Goal: Task Accomplishment & Management: Use online tool/utility

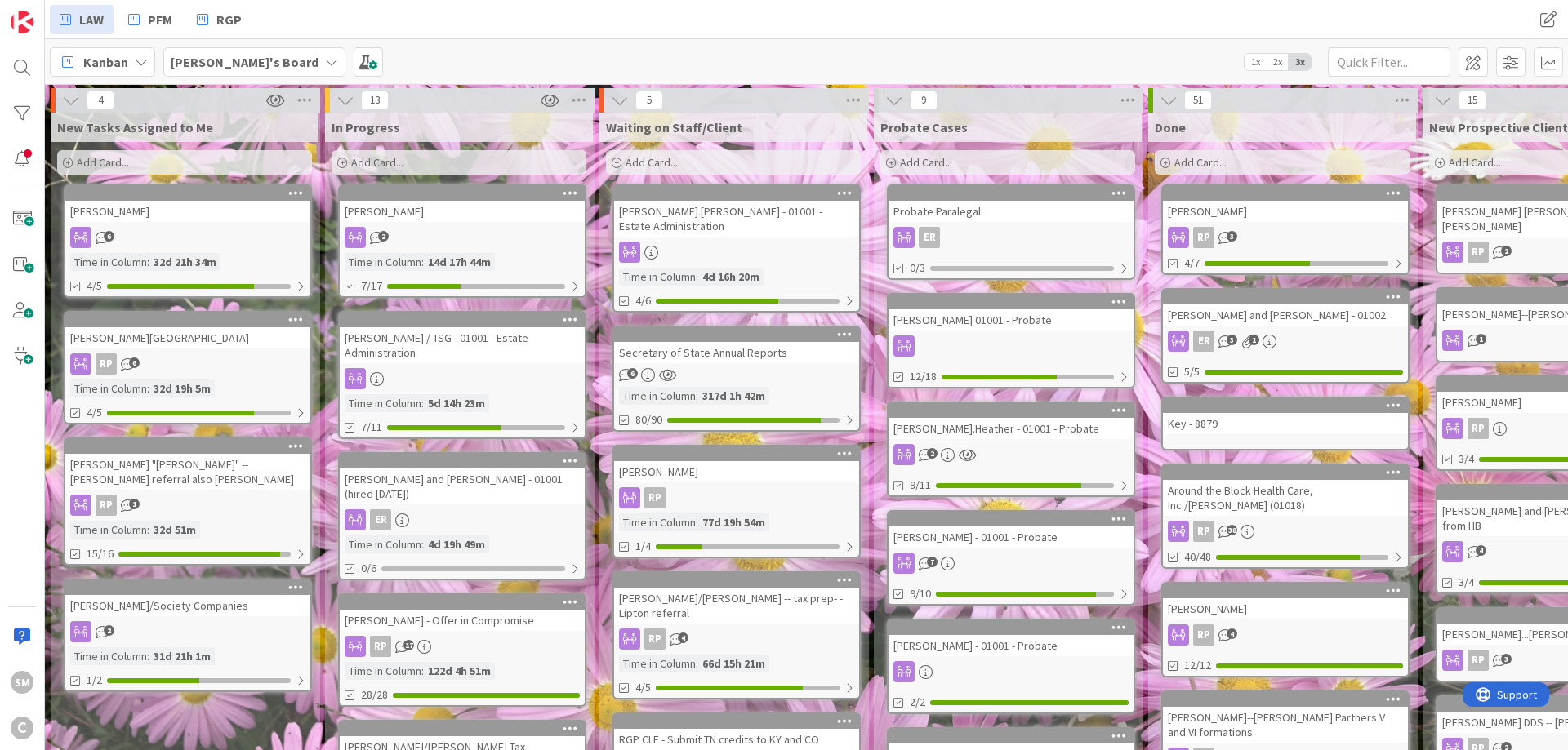
click at [489, 217] on div "[PERSON_NAME]" at bounding box center [462, 212] width 245 height 22
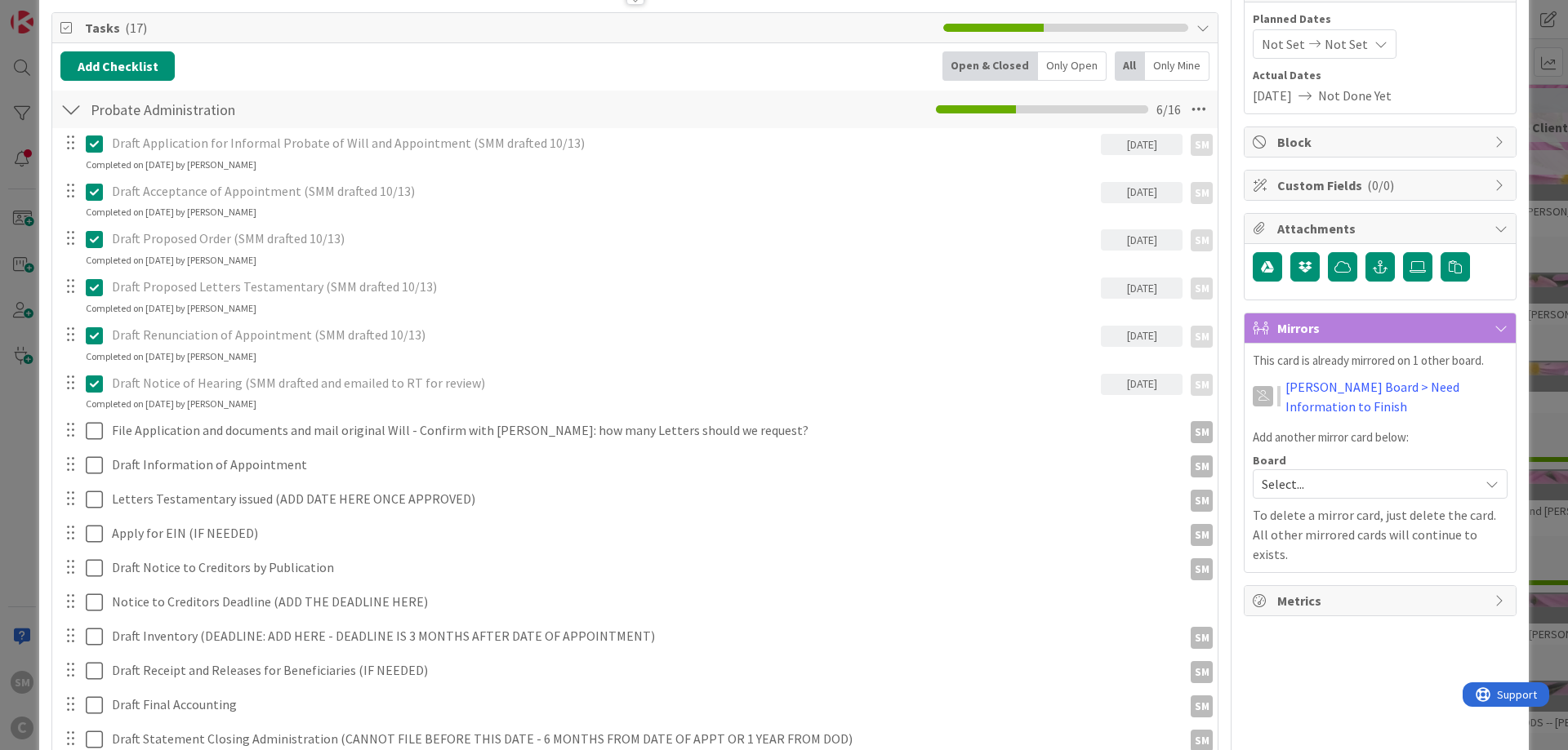
scroll to position [196, 0]
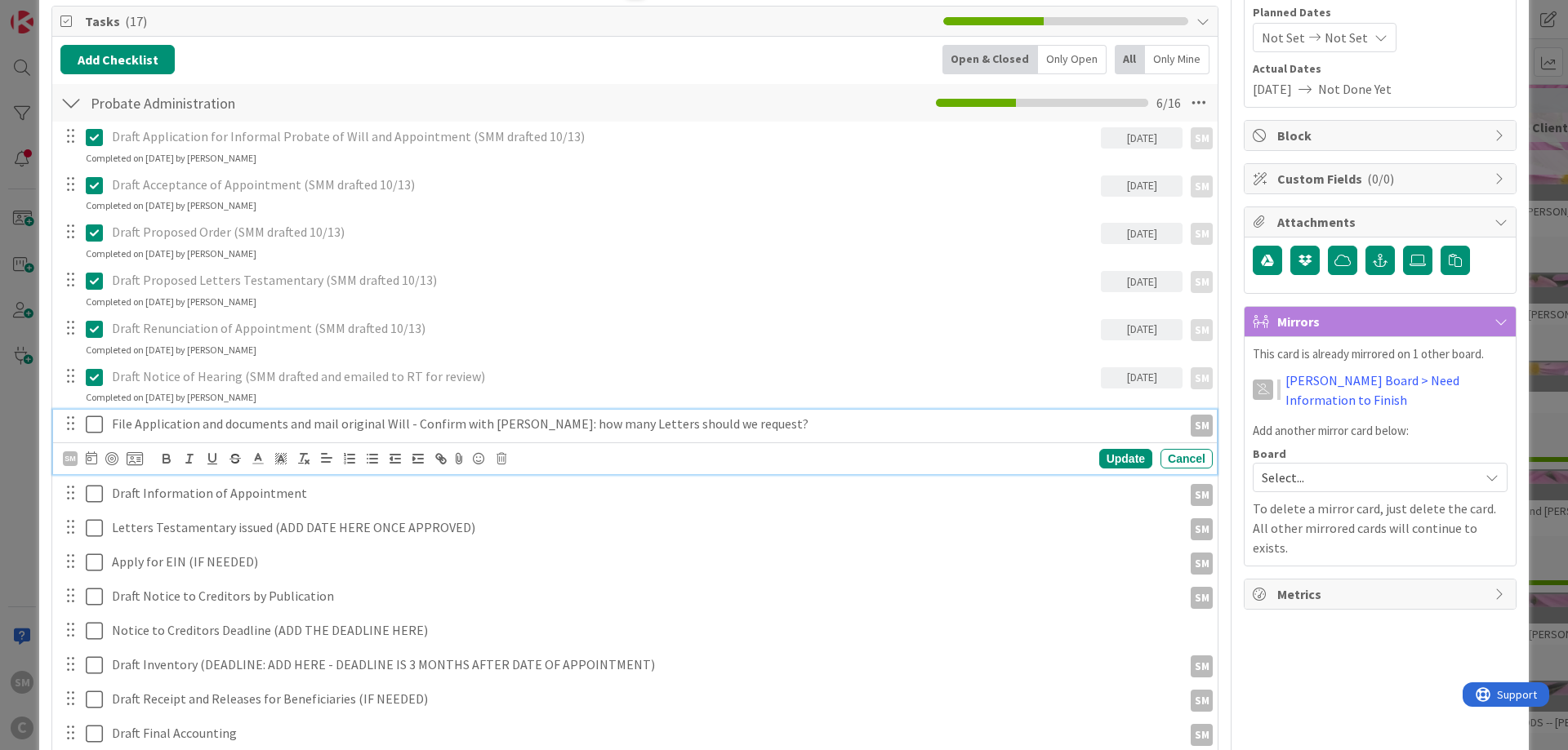
click at [321, 425] on p "File Application and documents and mail original Will - Confirm with [PERSON_NA…" at bounding box center [644, 424] width 1064 height 19
click at [406, 426] on p "File Application and documents and mail original Will - Confirm with [PERSON_NA…" at bounding box center [644, 424] width 1064 height 19
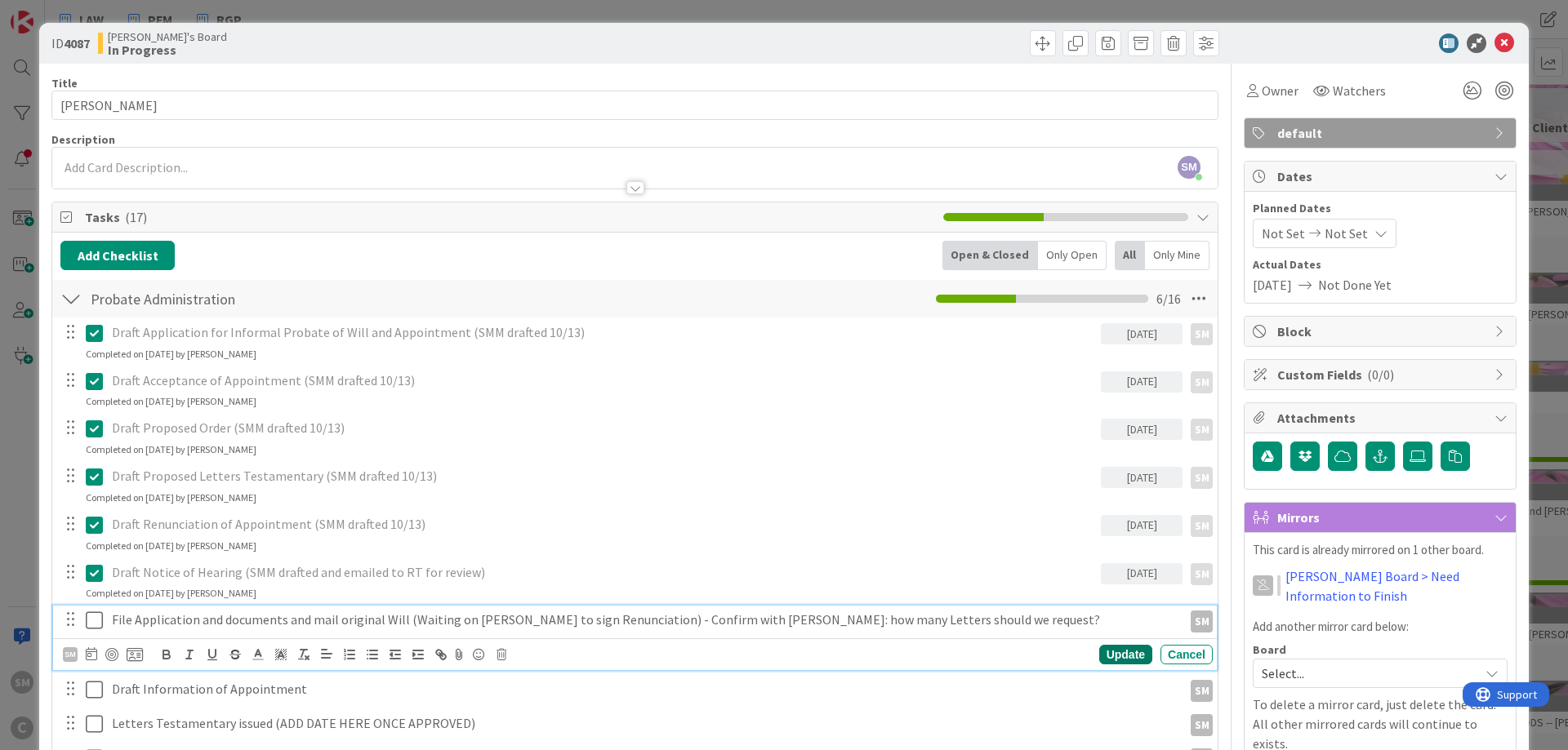
click at [1123, 658] on div "Update" at bounding box center [1126, 655] width 53 height 20
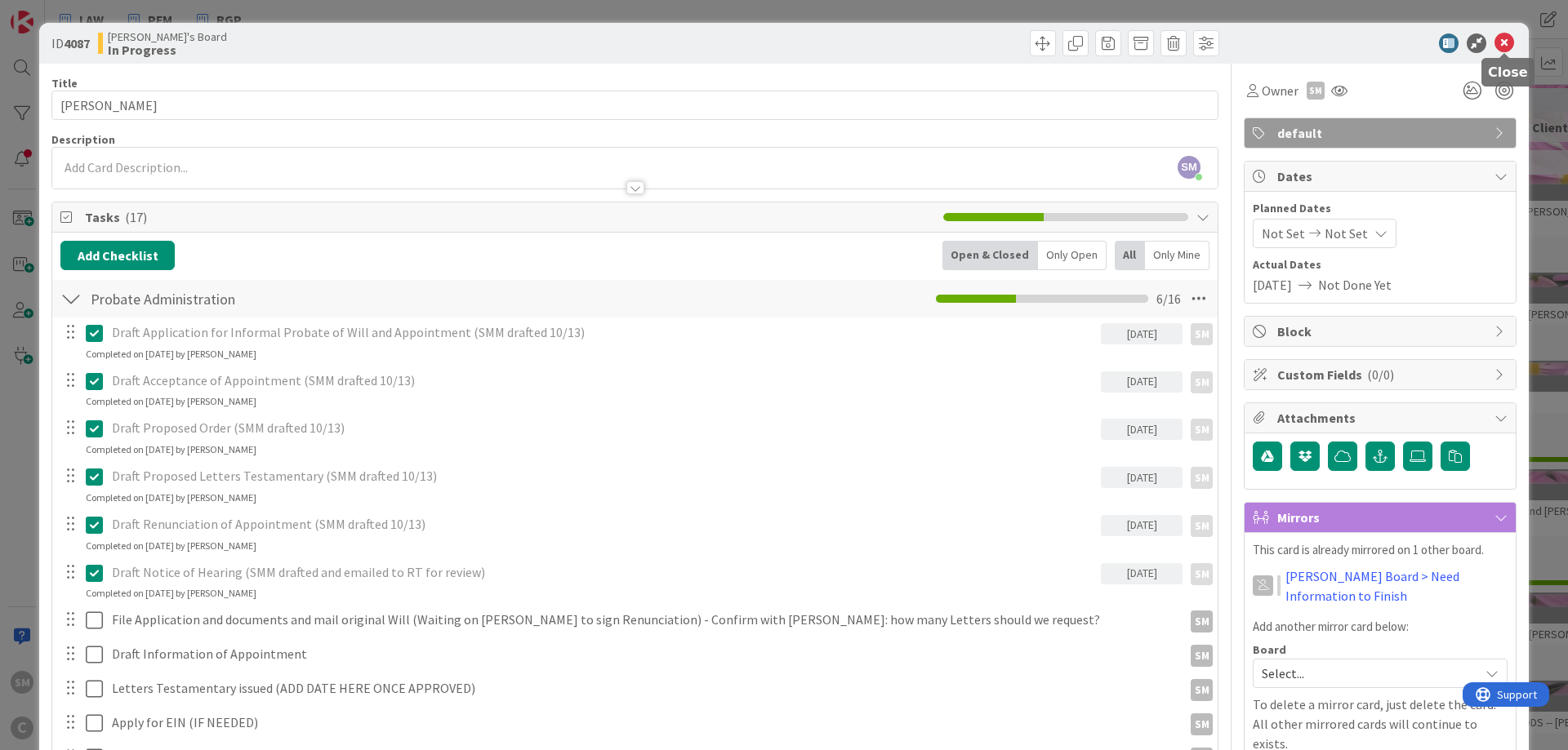
click at [1507, 43] on icon at bounding box center [1504, 43] width 20 height 20
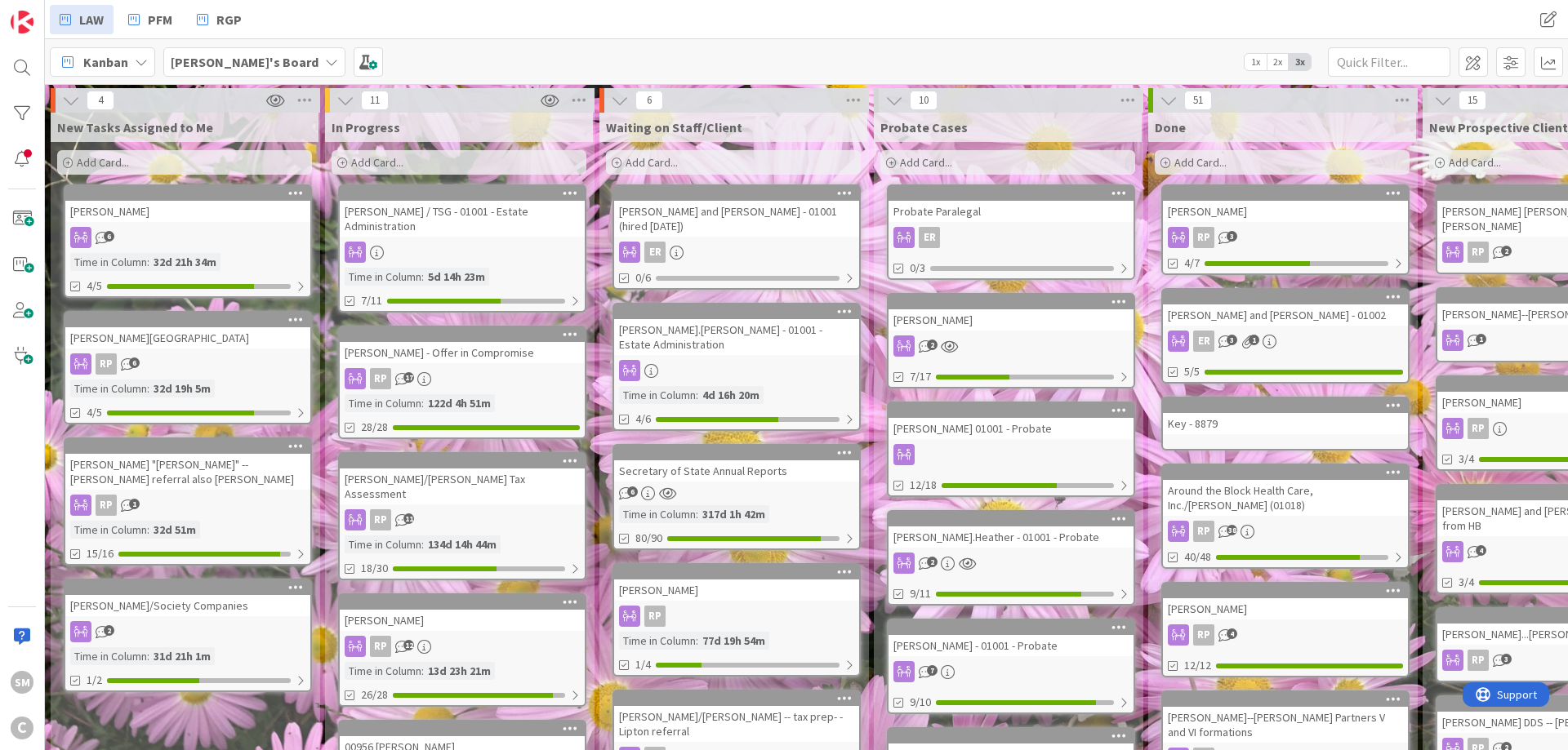
click at [741, 326] on div "[PERSON_NAME].[PERSON_NAME] - 01001 - Estate Administration Time in [GEOGRAPHIC…" at bounding box center [736, 367] width 248 height 128
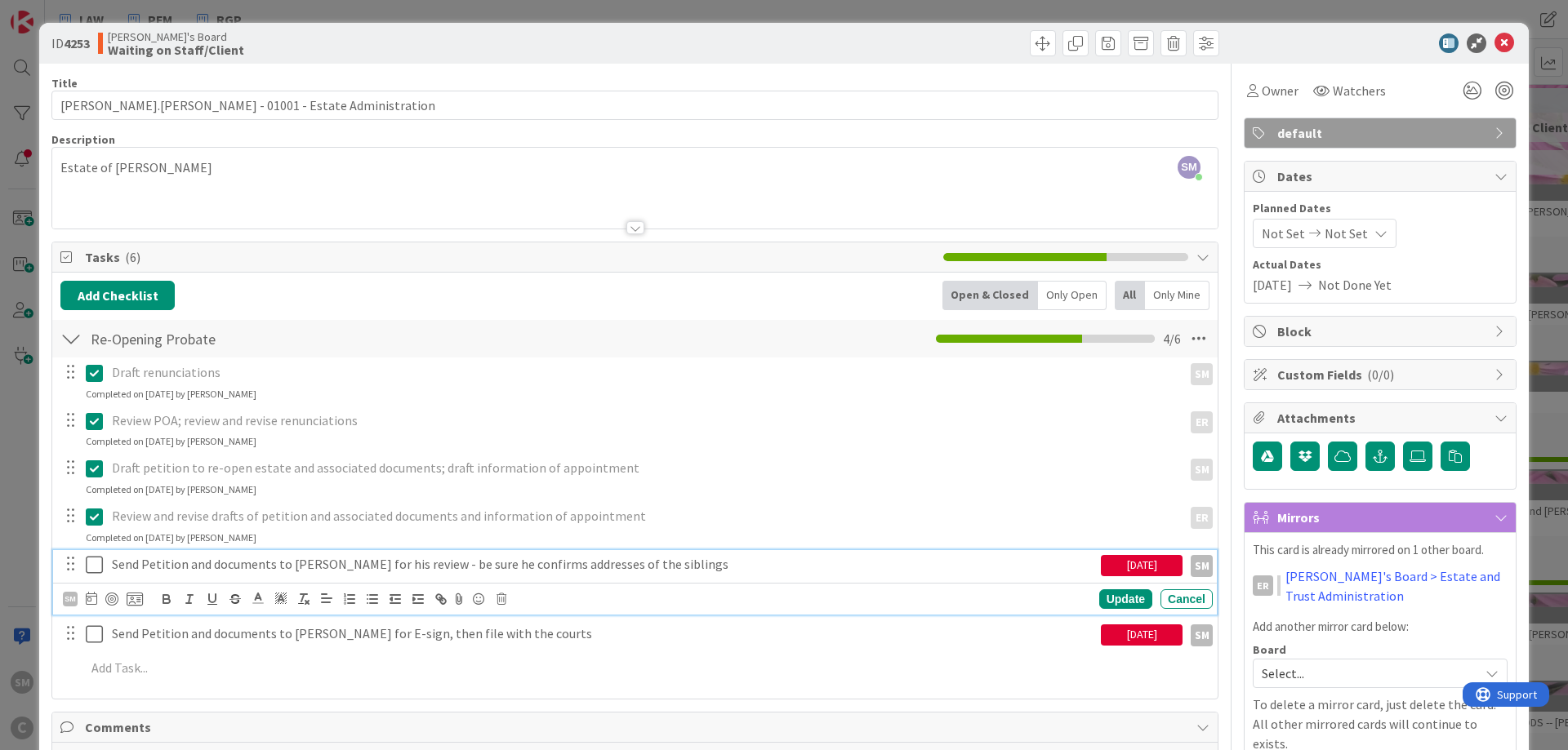
click at [170, 570] on p "Send Petition and documents to [PERSON_NAME] for his review - be sure he confir…" at bounding box center [603, 564] width 982 height 19
click at [1141, 568] on div "[DATE]" at bounding box center [1141, 565] width 82 height 22
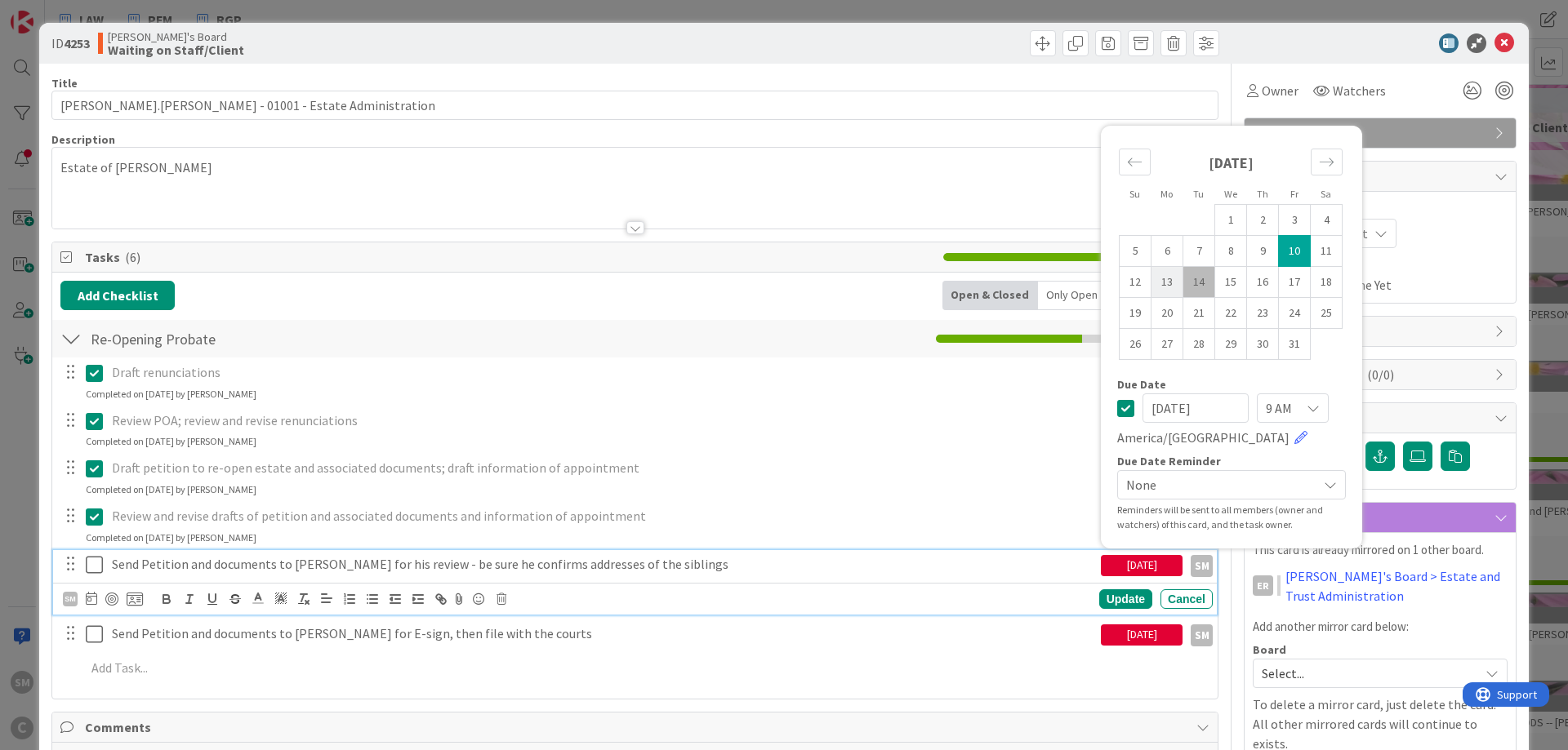
click at [1163, 275] on td "13" at bounding box center [1167, 281] width 31 height 31
click at [548, 560] on p "Send Petition and documents to [PERSON_NAME] for his review - be sure he confir…" at bounding box center [603, 564] width 982 height 19
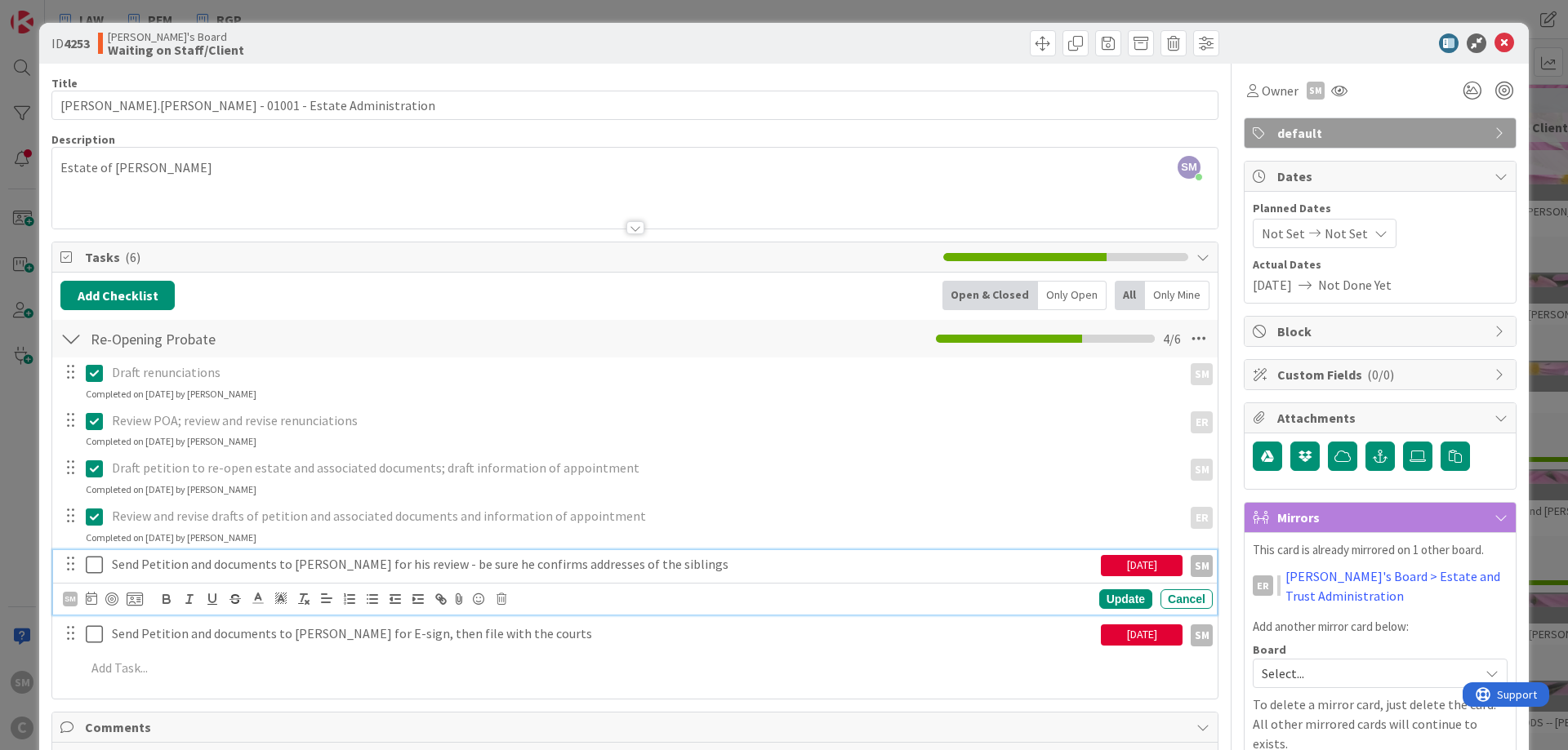
click at [691, 560] on p "Send Petition and documents to [PERSON_NAME] for his review - be sure he confir…" at bounding box center [603, 564] width 982 height 19
drag, startPoint x: 720, startPoint y: 564, endPoint x: 398, endPoint y: 570, distance: 322.1
click at [398, 570] on p "Send Petition and documents to [PERSON_NAME] for his review - be sure he confir…" at bounding box center [603, 564] width 982 height 19
click at [1162, 567] on div "[DATE]" at bounding box center [1141, 565] width 82 height 22
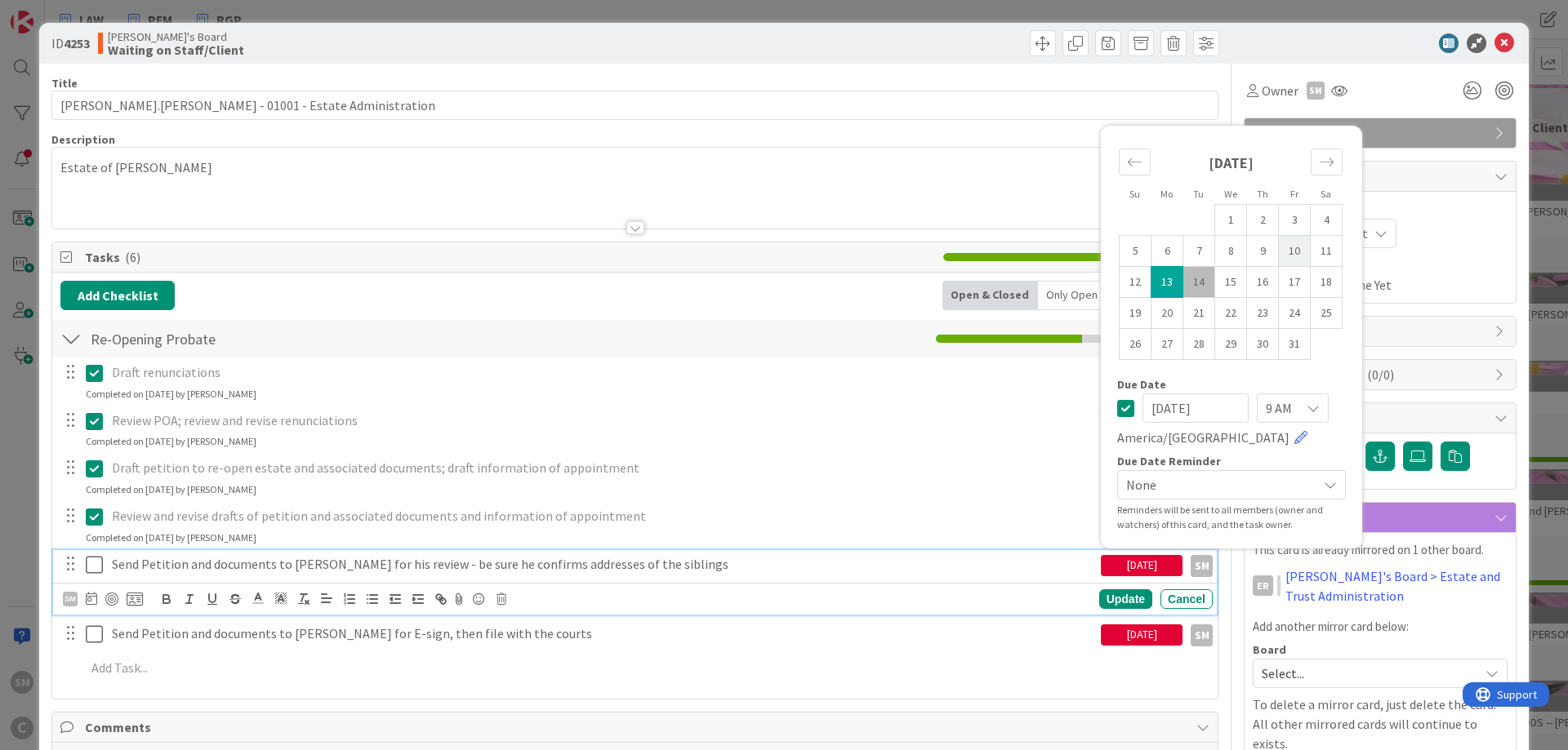
click at [1295, 260] on td "10" at bounding box center [1295, 250] width 31 height 31
type input "[DATE]"
click at [508, 572] on p "Send Petition and documents to [PERSON_NAME] for his review - be sure he confir…" at bounding box center [603, 564] width 982 height 19
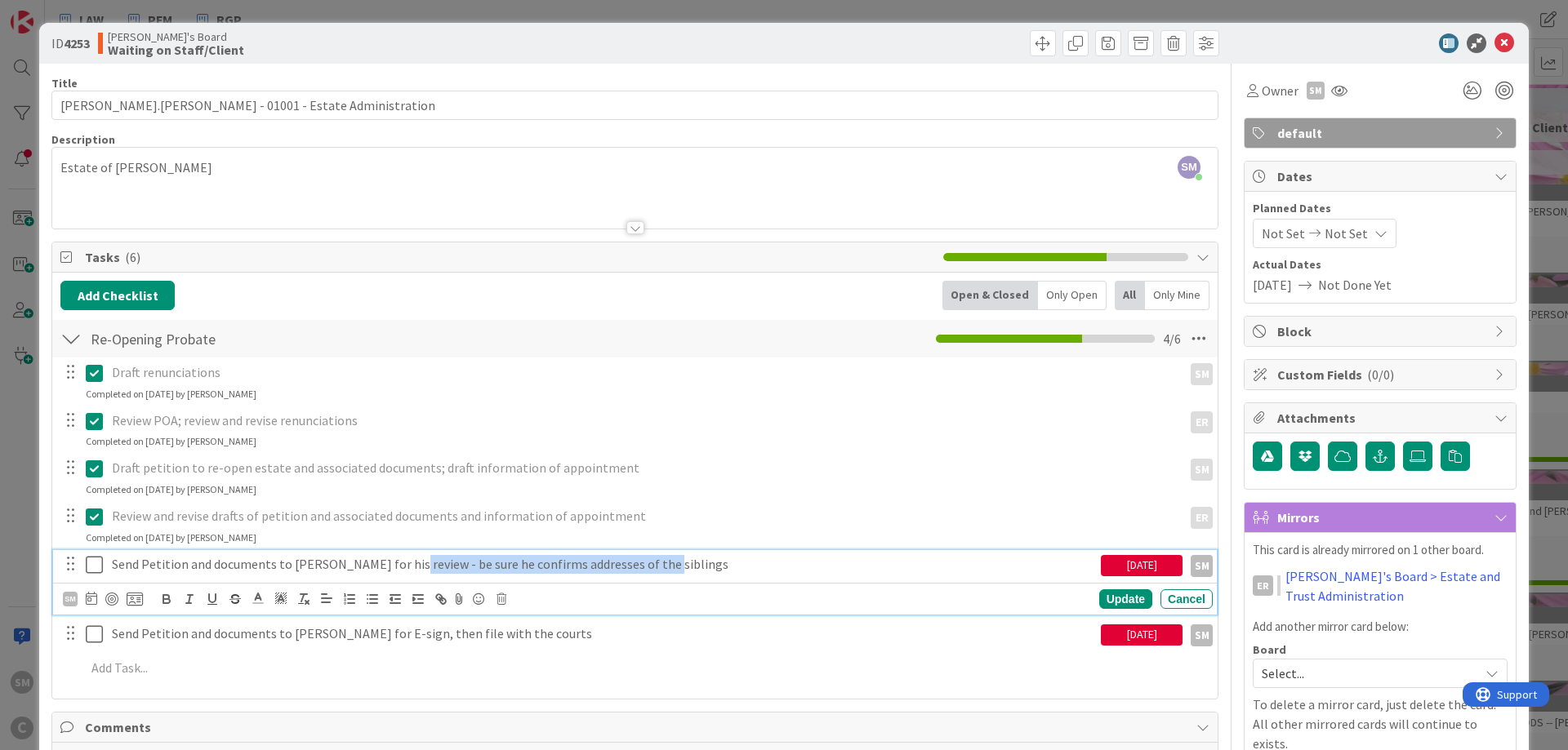
drag, startPoint x: 658, startPoint y: 571, endPoint x: 398, endPoint y: 569, distance: 260.0
click at [398, 569] on p "Send Petition and documents to [PERSON_NAME] for his review - be sure he confir…" at bounding box center [603, 564] width 982 height 19
click at [1138, 607] on div "Update" at bounding box center [1126, 599] width 53 height 20
click at [103, 566] on icon at bounding box center [94, 565] width 17 height 20
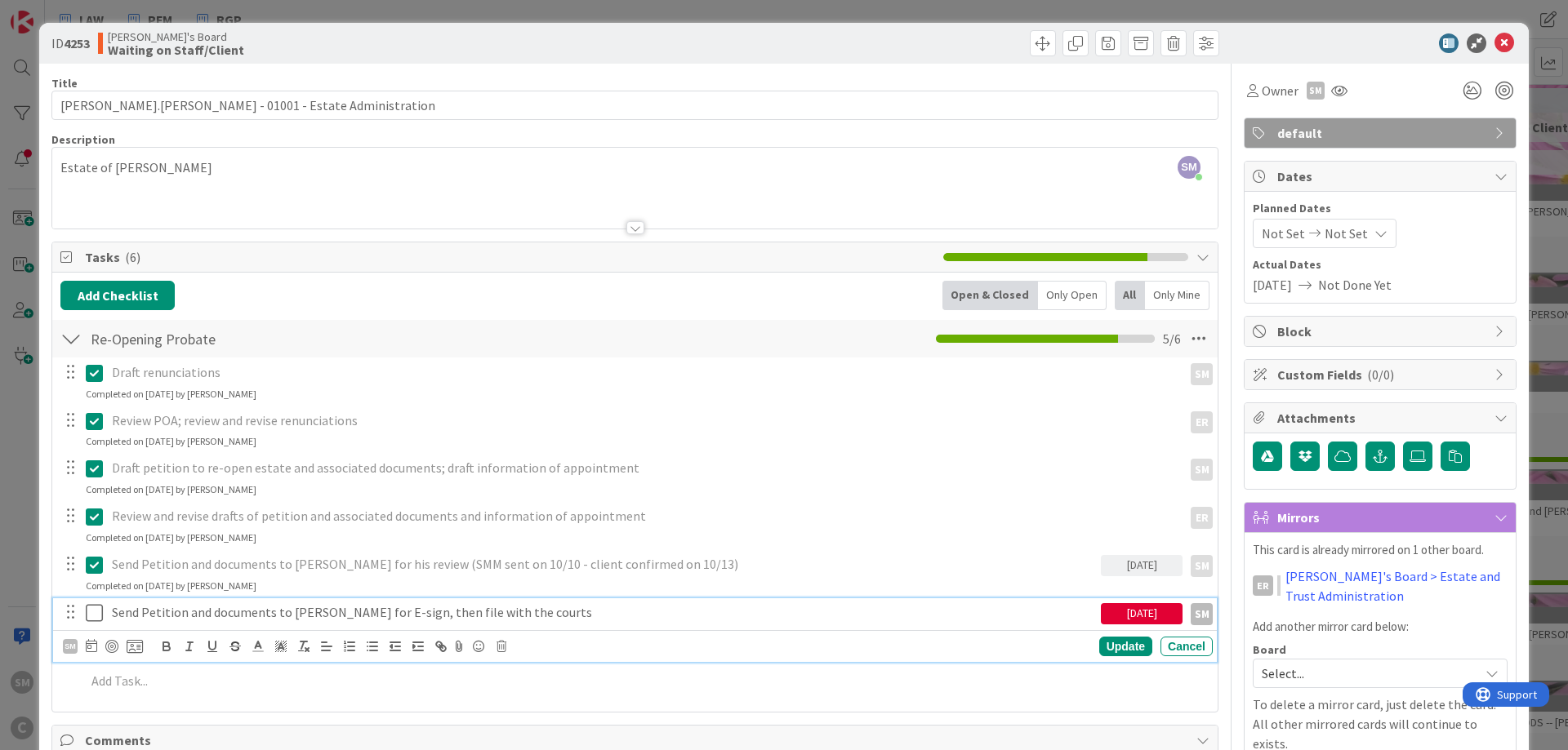
click at [314, 614] on p "Send Petition and documents to [PERSON_NAME] for E-sign, then file with the cou…" at bounding box center [603, 613] width 982 height 19
click at [538, 616] on p "Send Petition and documents to [PERSON_NAME] for E-sign, then file with the cou…" at bounding box center [603, 613] width 982 height 19
click at [1128, 639] on div "Update" at bounding box center [1126, 647] width 53 height 20
click at [96, 611] on icon at bounding box center [94, 613] width 17 height 20
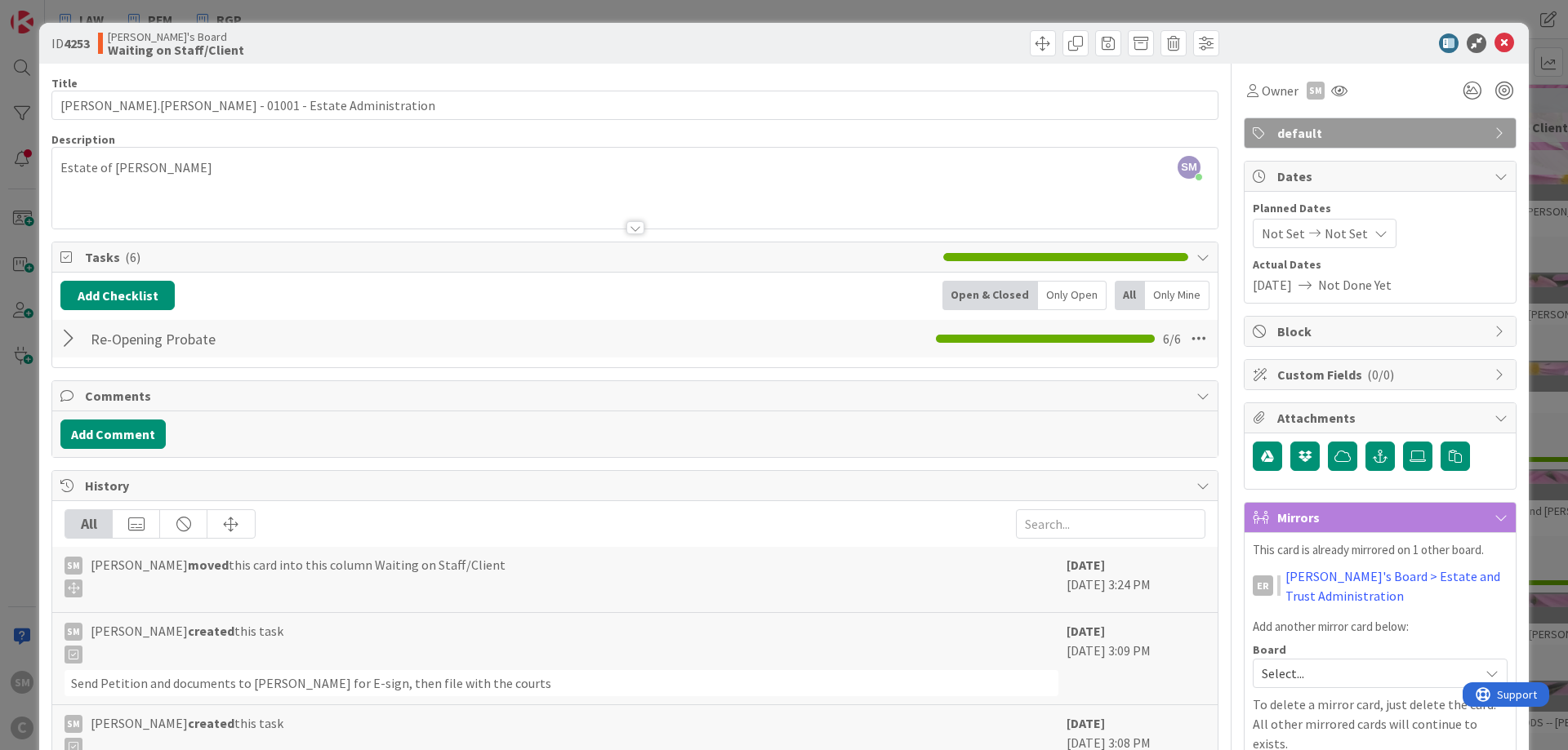
click at [69, 339] on div at bounding box center [71, 338] width 22 height 29
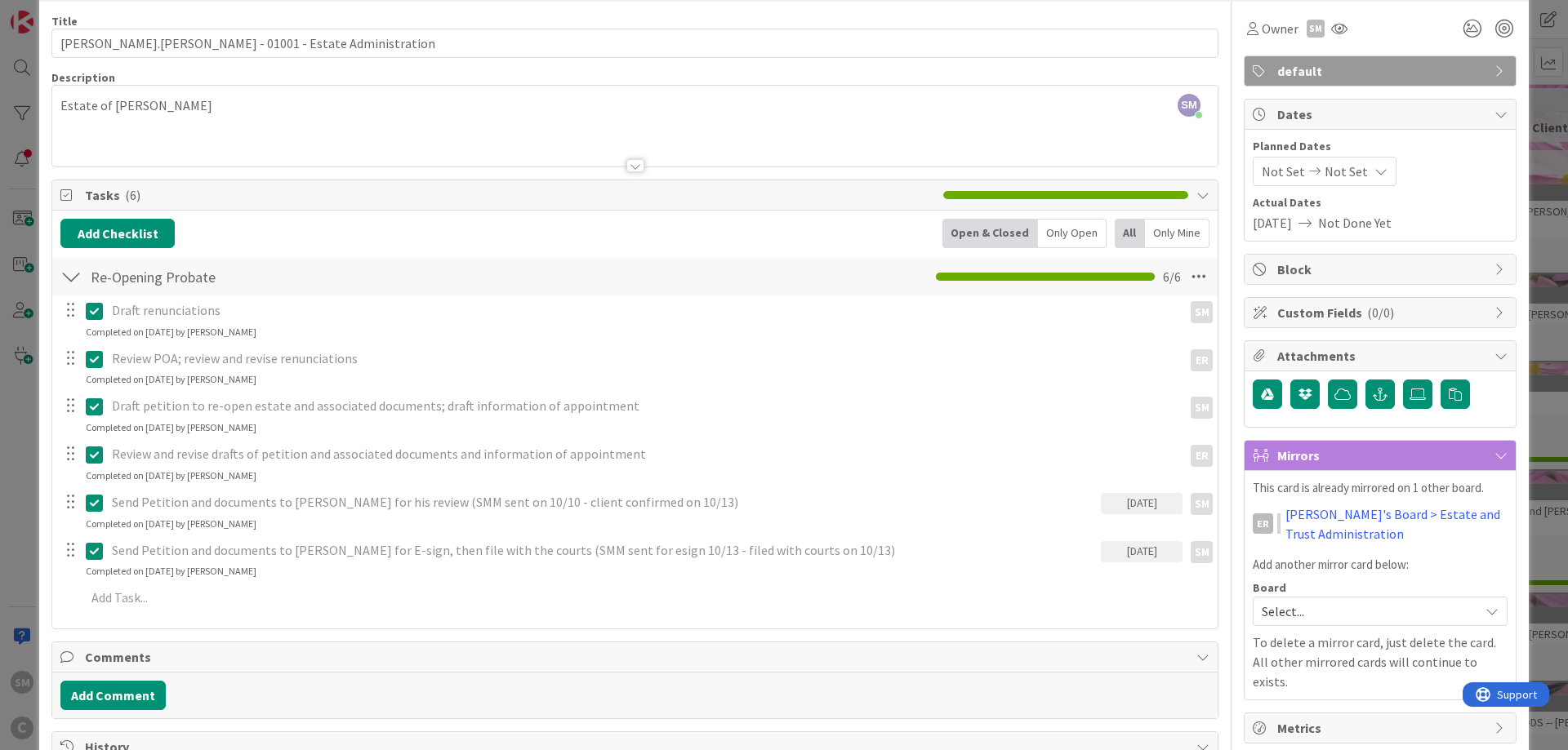
scroll to position [98, 0]
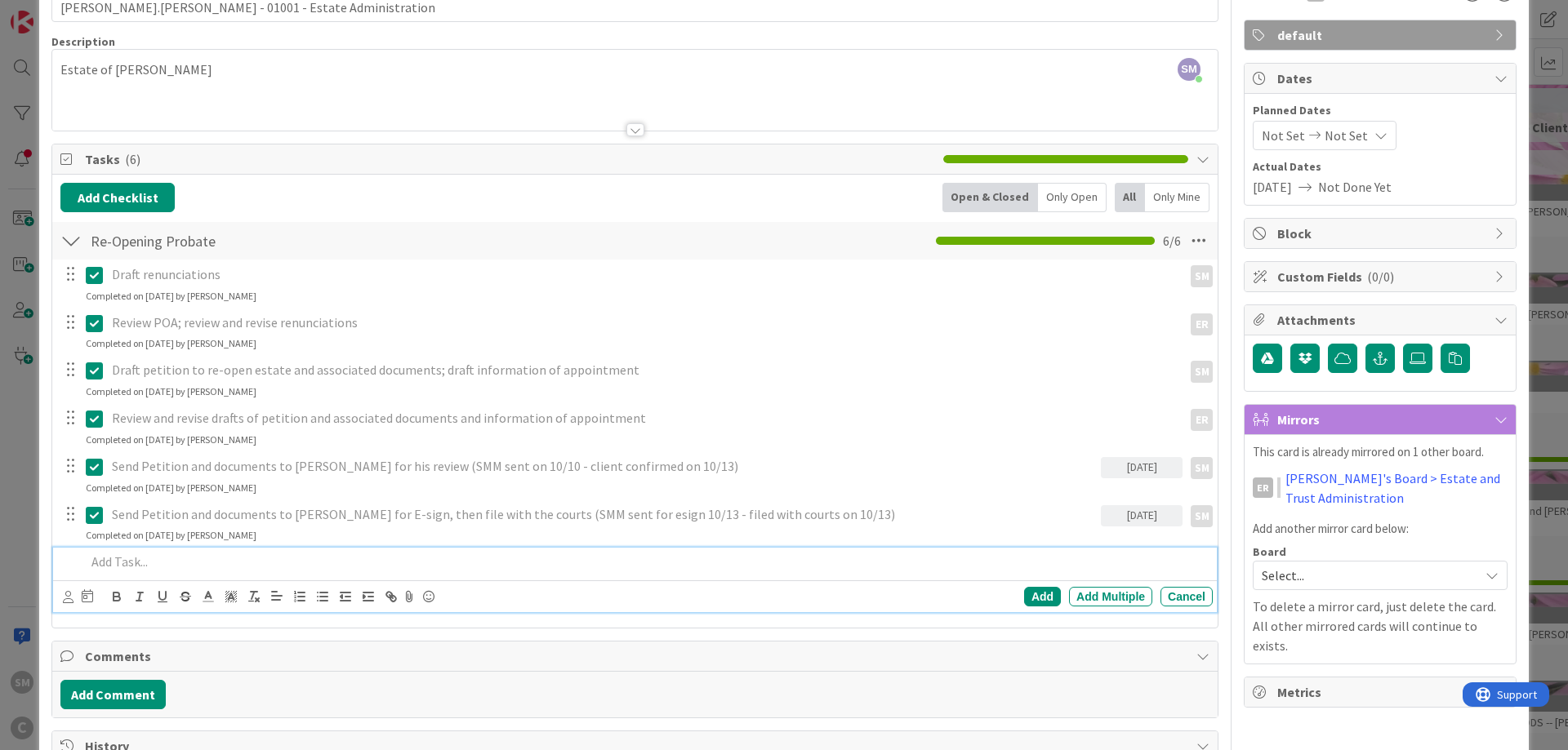
click at [124, 557] on p at bounding box center [646, 561] width 1121 height 19
click at [87, 595] on icon at bounding box center [88, 596] width 12 height 13
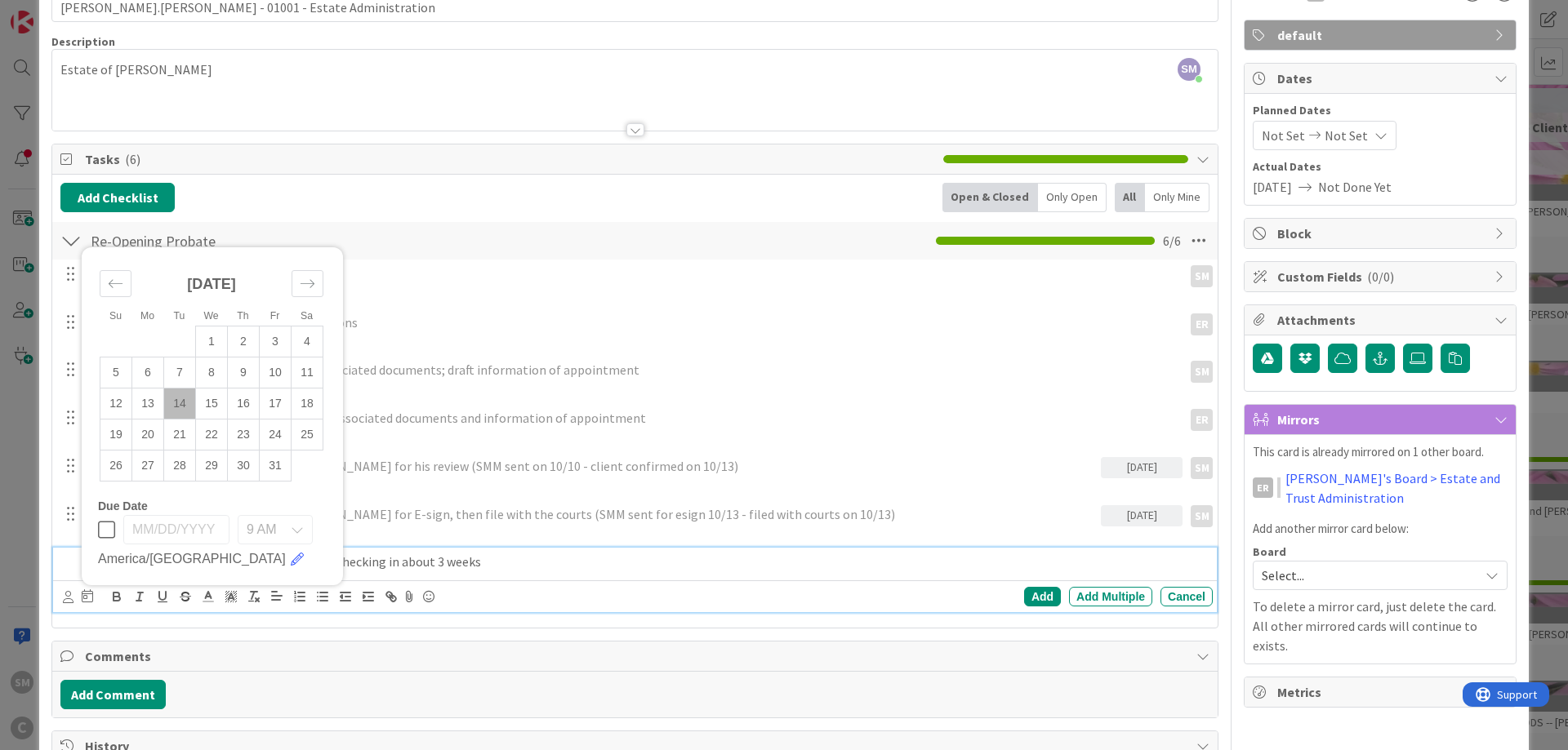
scroll to position [294, 0]
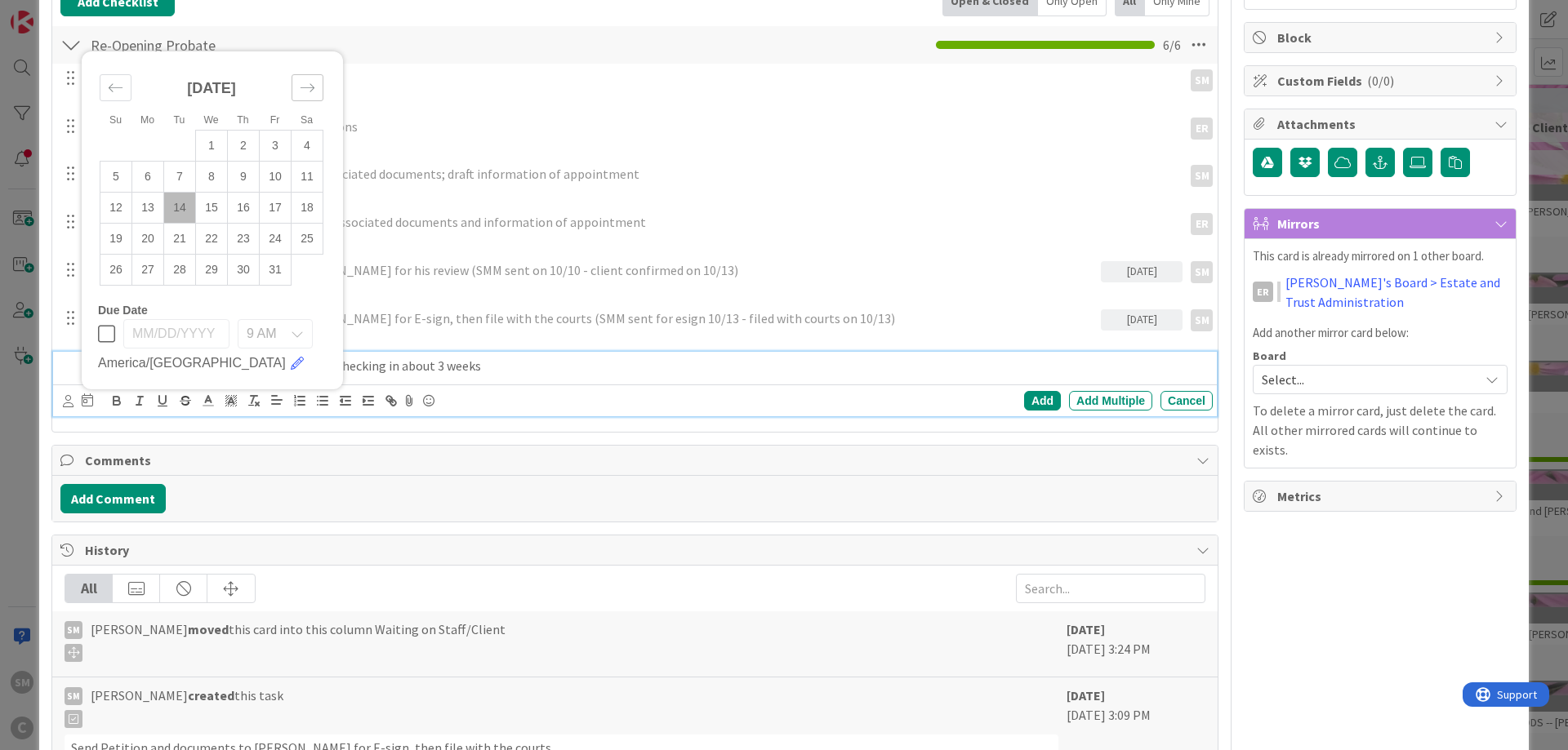
click at [302, 84] on icon "Move forward to switch to the next month." at bounding box center [307, 88] width 16 height 16
click at [143, 147] on td "3" at bounding box center [148, 146] width 31 height 31
type input "[DATE]"
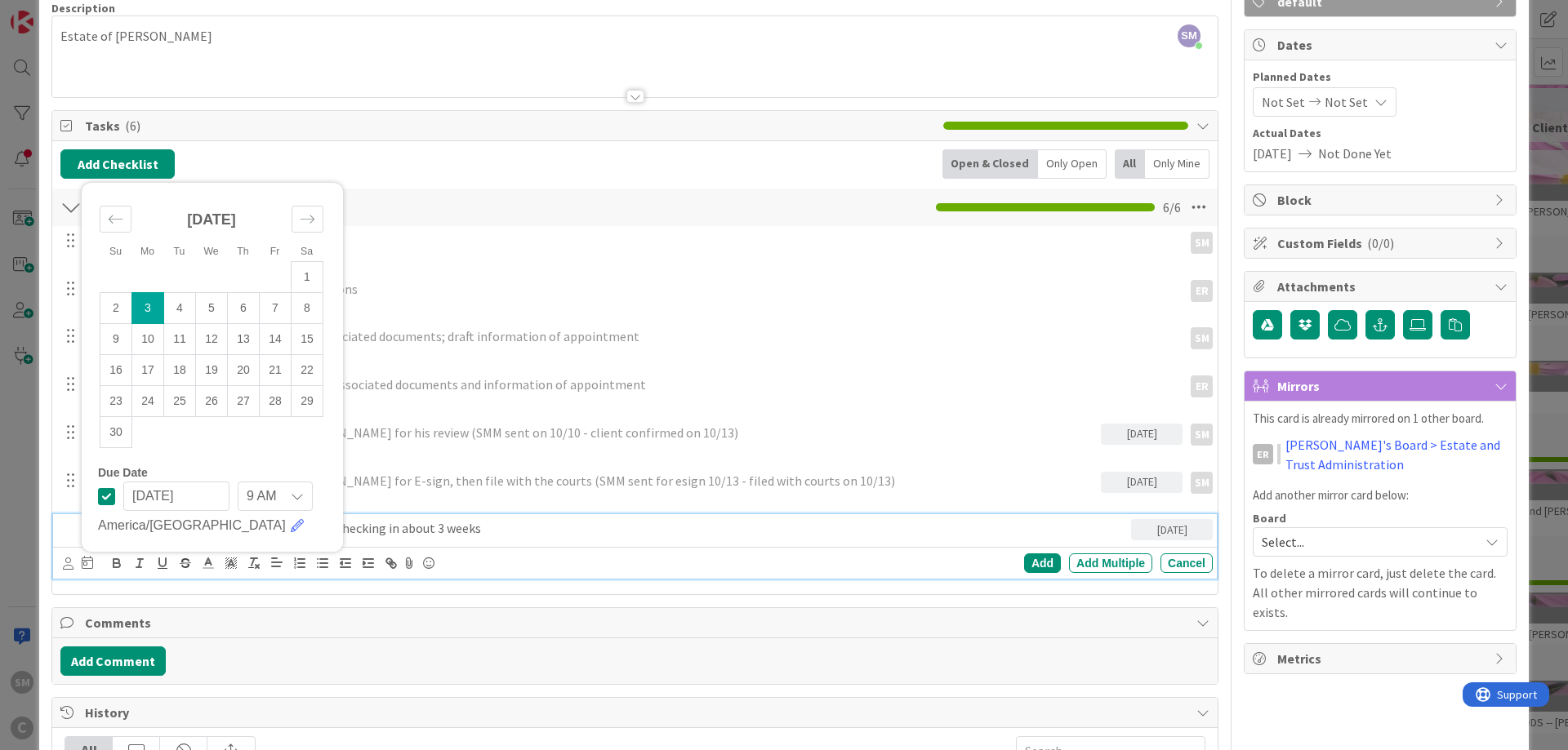
scroll to position [98, 0]
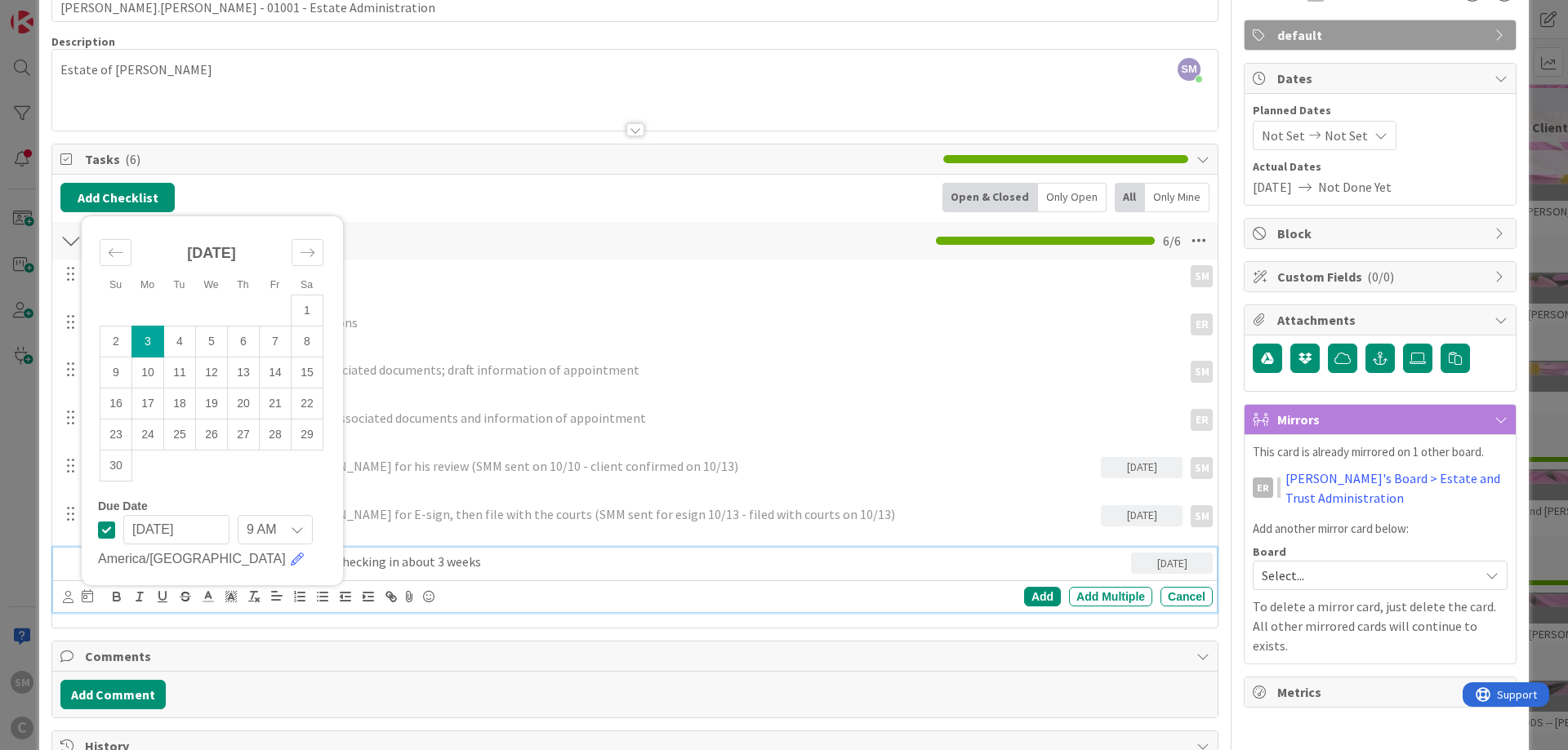
click at [702, 556] on p "Waiting on Court to approve Petition - Start checking in about 3 weeks" at bounding box center [605, 561] width 1039 height 19
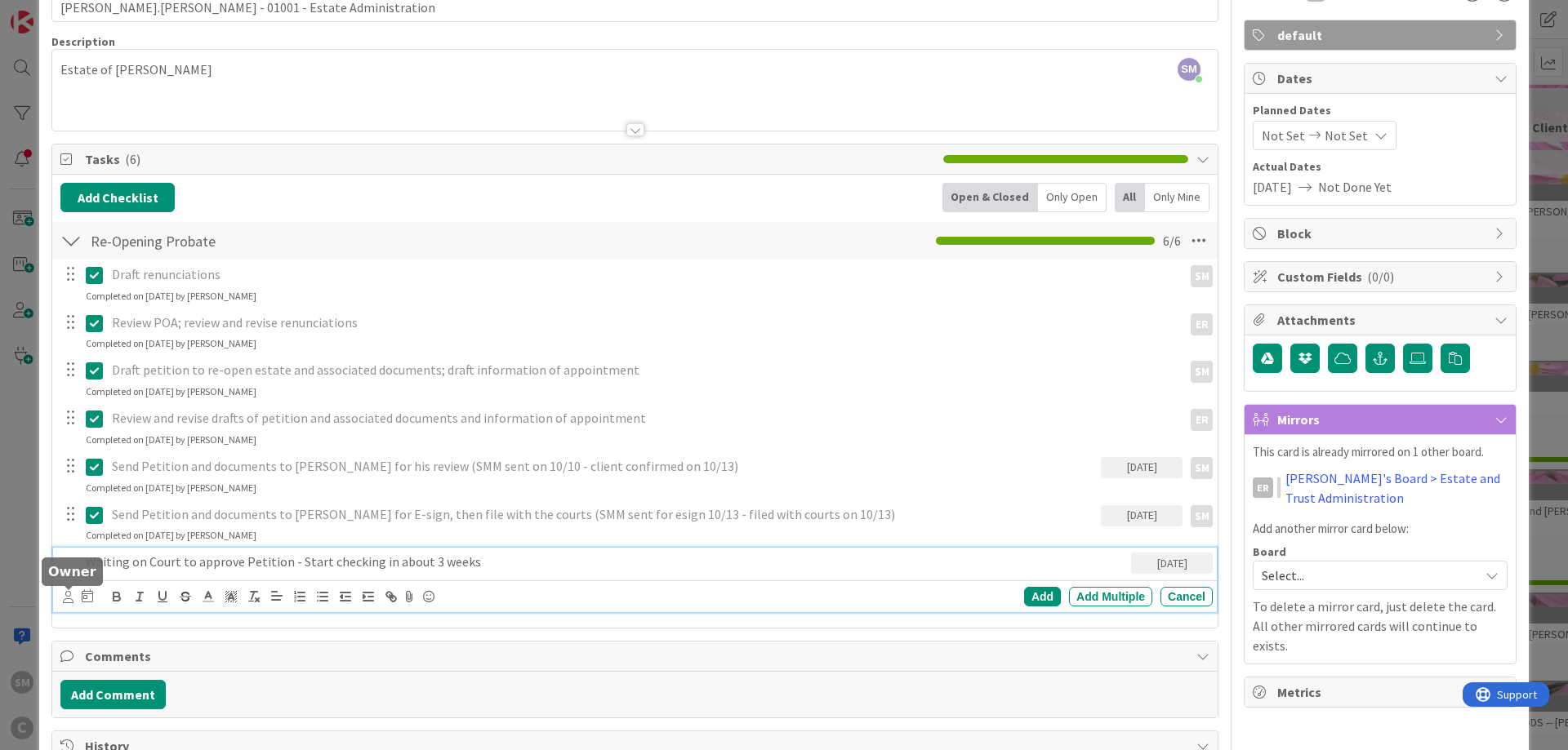
click at [67, 603] on icon at bounding box center [68, 597] width 11 height 12
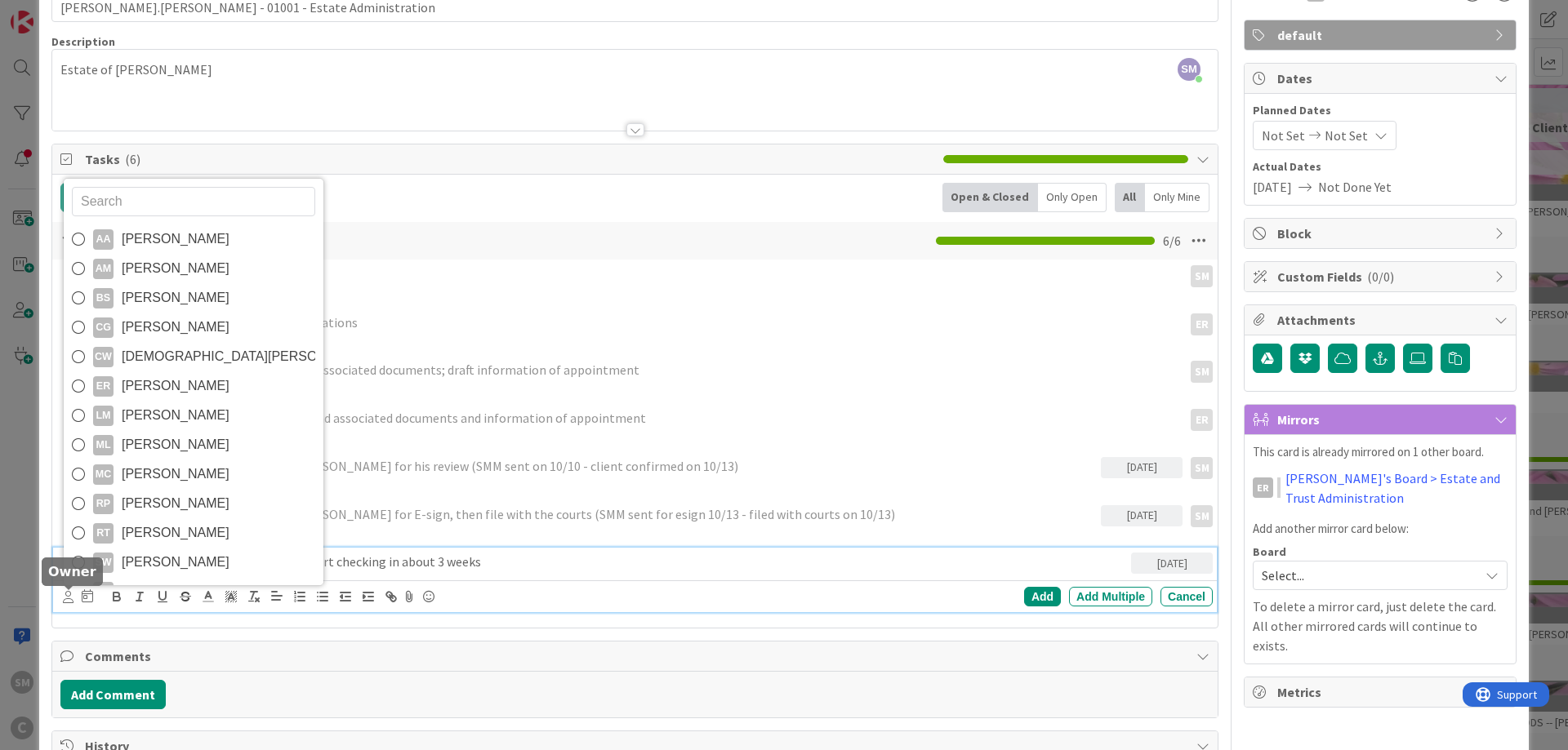
click at [67, 603] on icon at bounding box center [68, 597] width 11 height 12
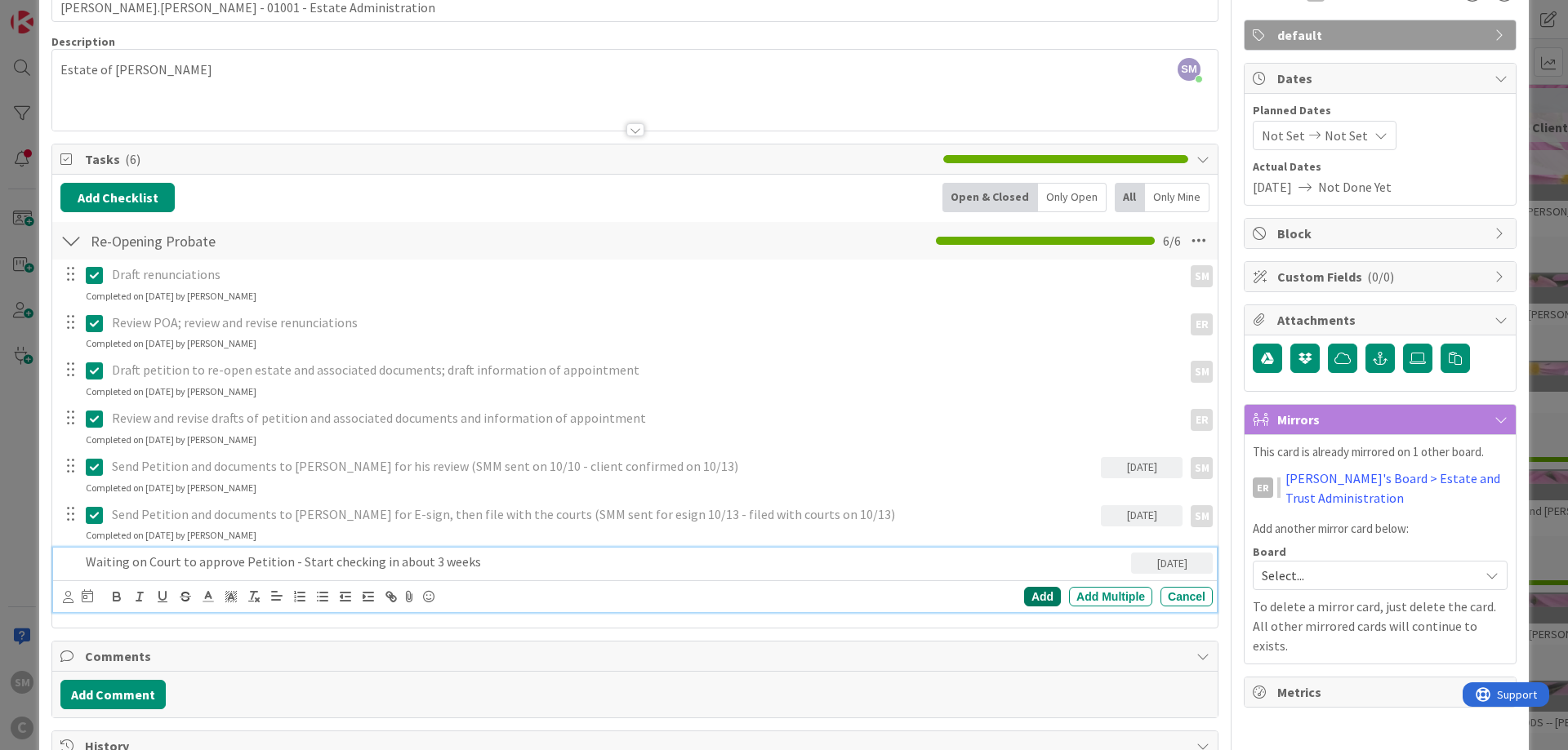
click at [1046, 595] on div "Add" at bounding box center [1042, 597] width 36 height 20
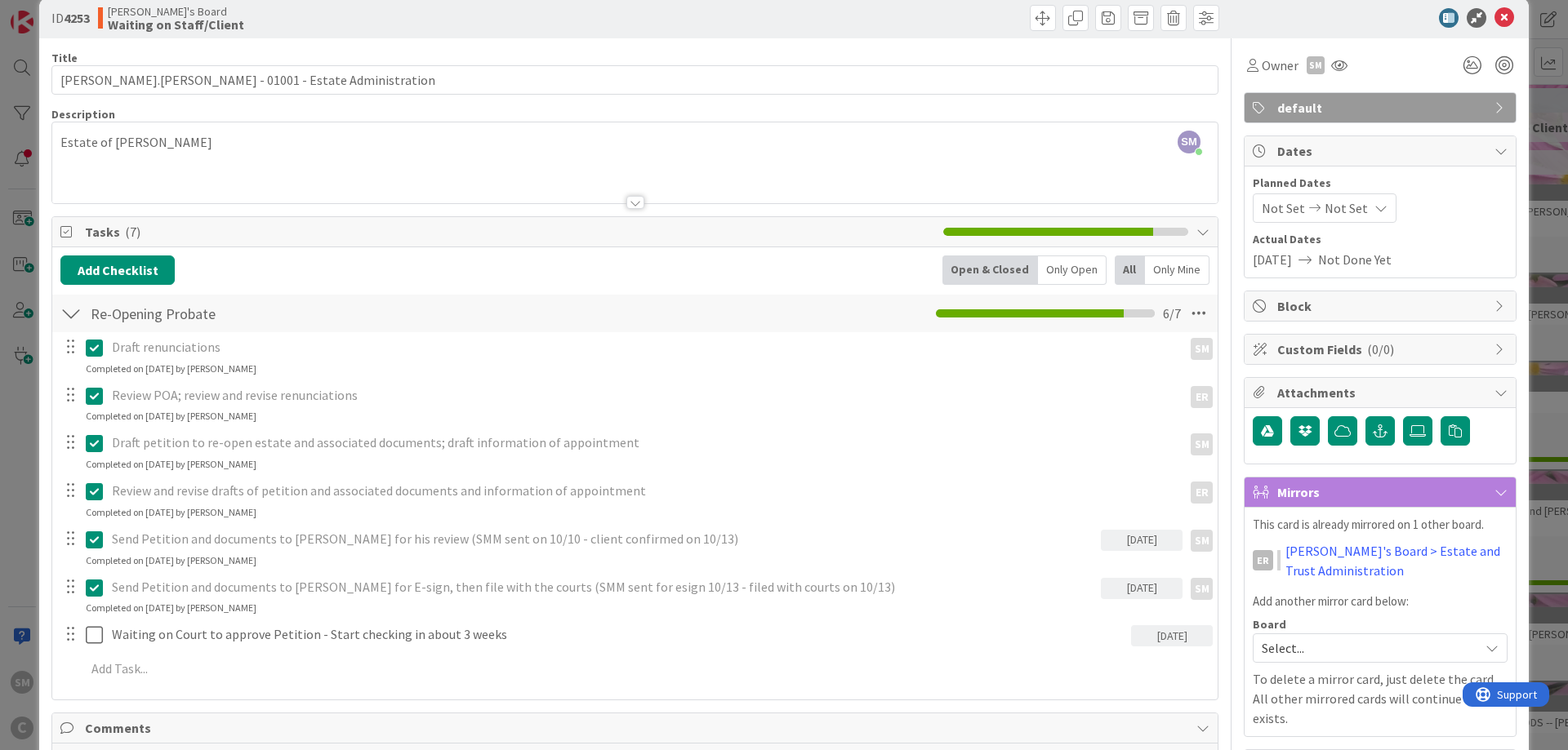
scroll to position [0, 0]
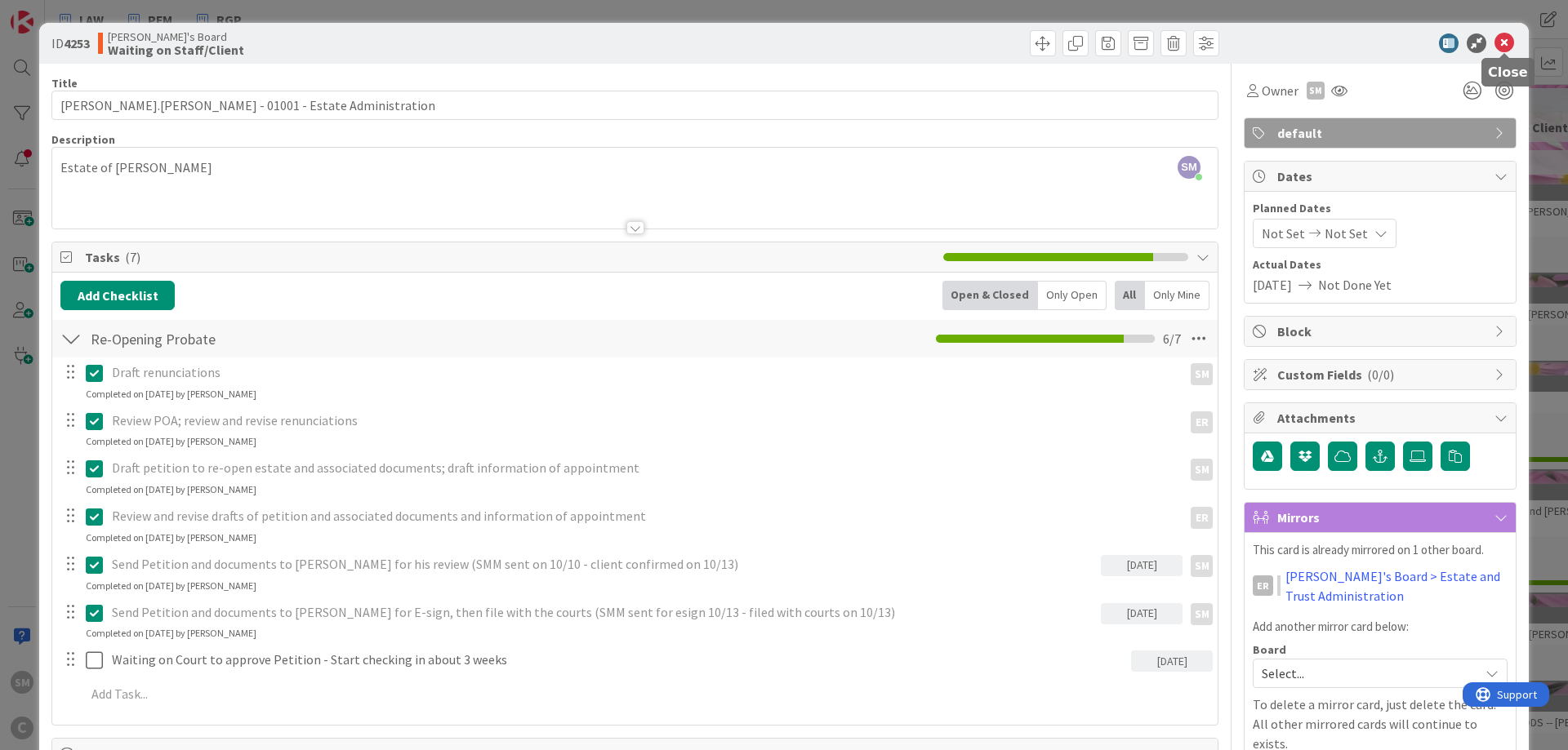
click at [1503, 43] on icon at bounding box center [1504, 43] width 20 height 20
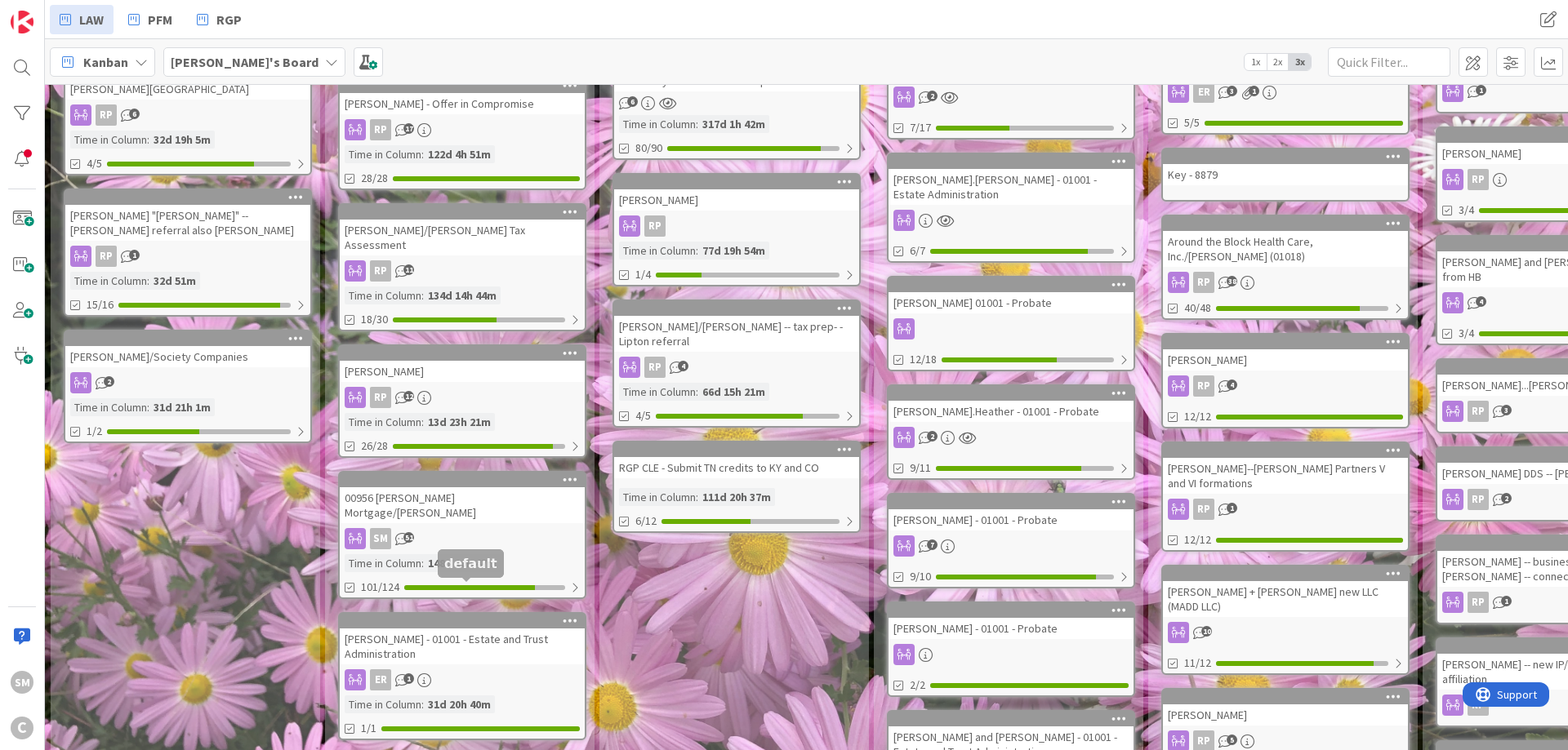
scroll to position [294, 0]
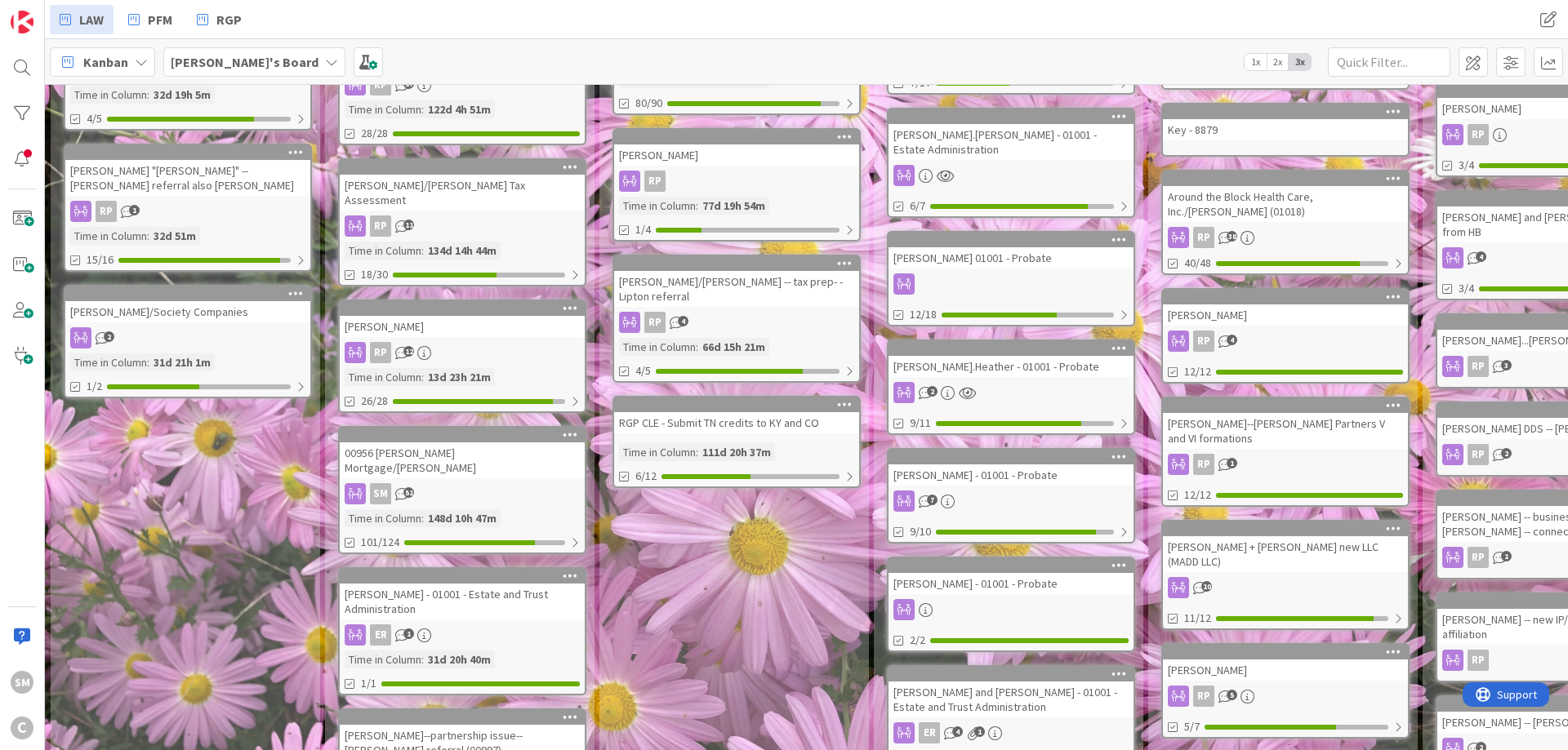
click at [444, 591] on div "[PERSON_NAME] - 01001 - Estate and Trust Administration" at bounding box center [462, 601] width 245 height 36
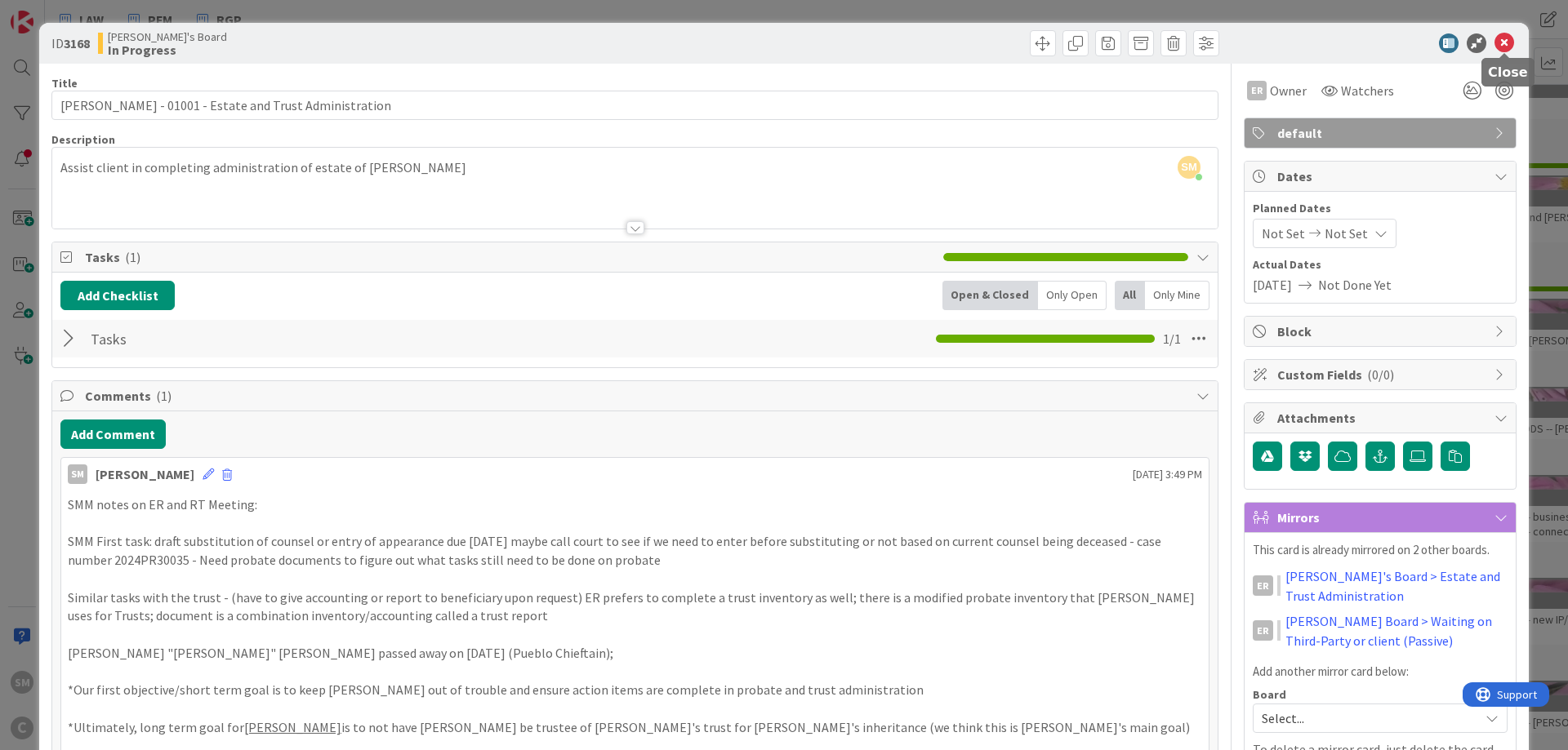
click at [1505, 43] on icon at bounding box center [1504, 43] width 20 height 20
